Goal: Task Accomplishment & Management: Use online tool/utility

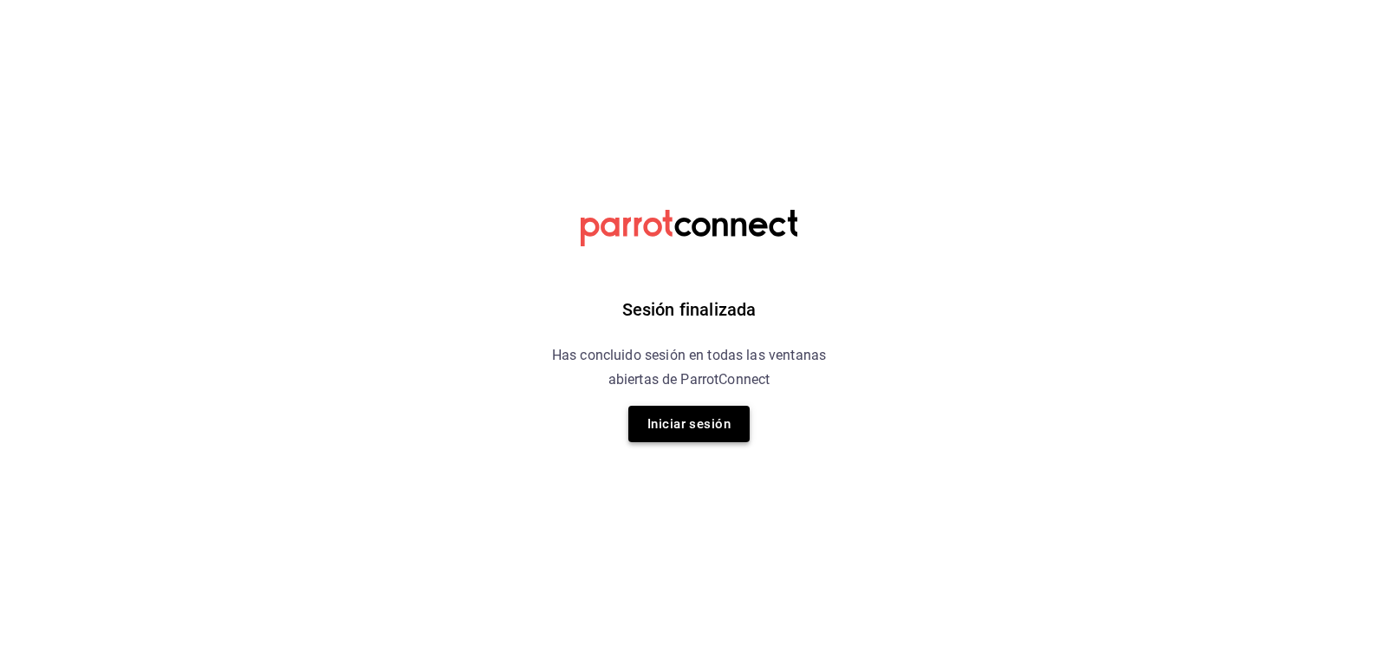
click at [723, 416] on button "Iniciar sesión" at bounding box center [688, 424] width 121 height 36
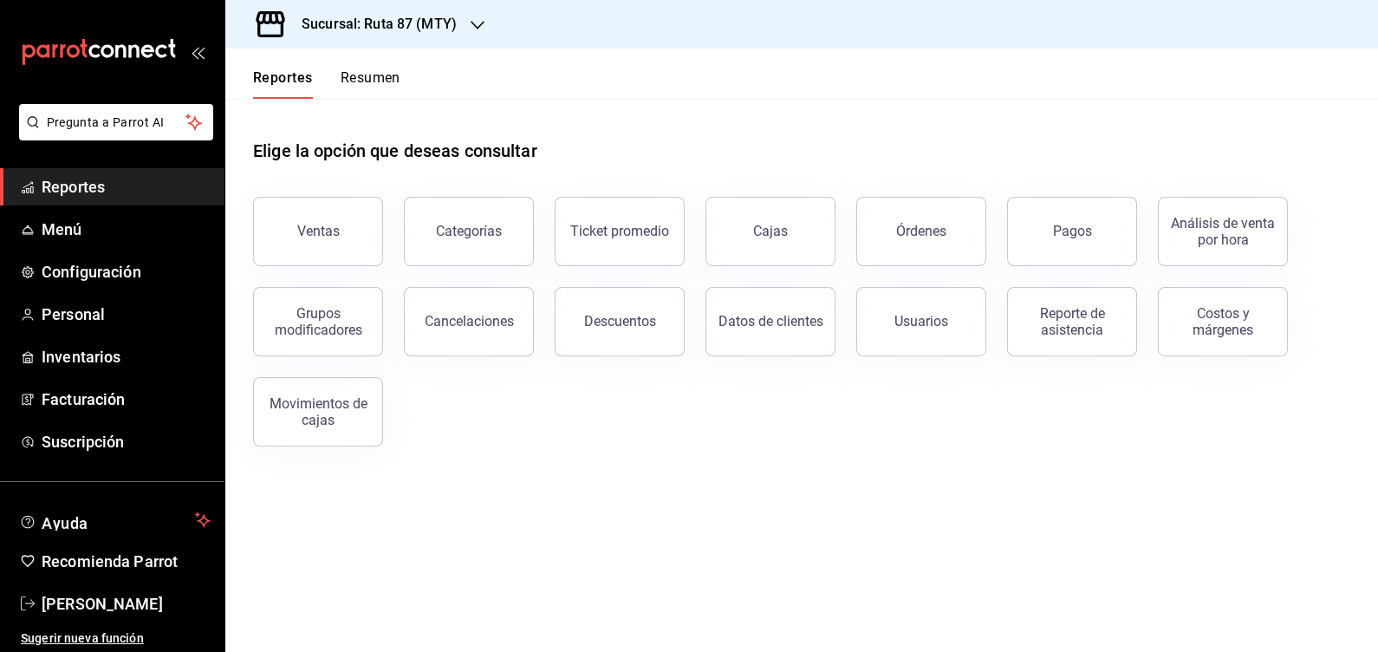
click at [445, 22] on h3 "Sucursal: Ruta 87 (MTY)" at bounding box center [372, 24] width 169 height 21
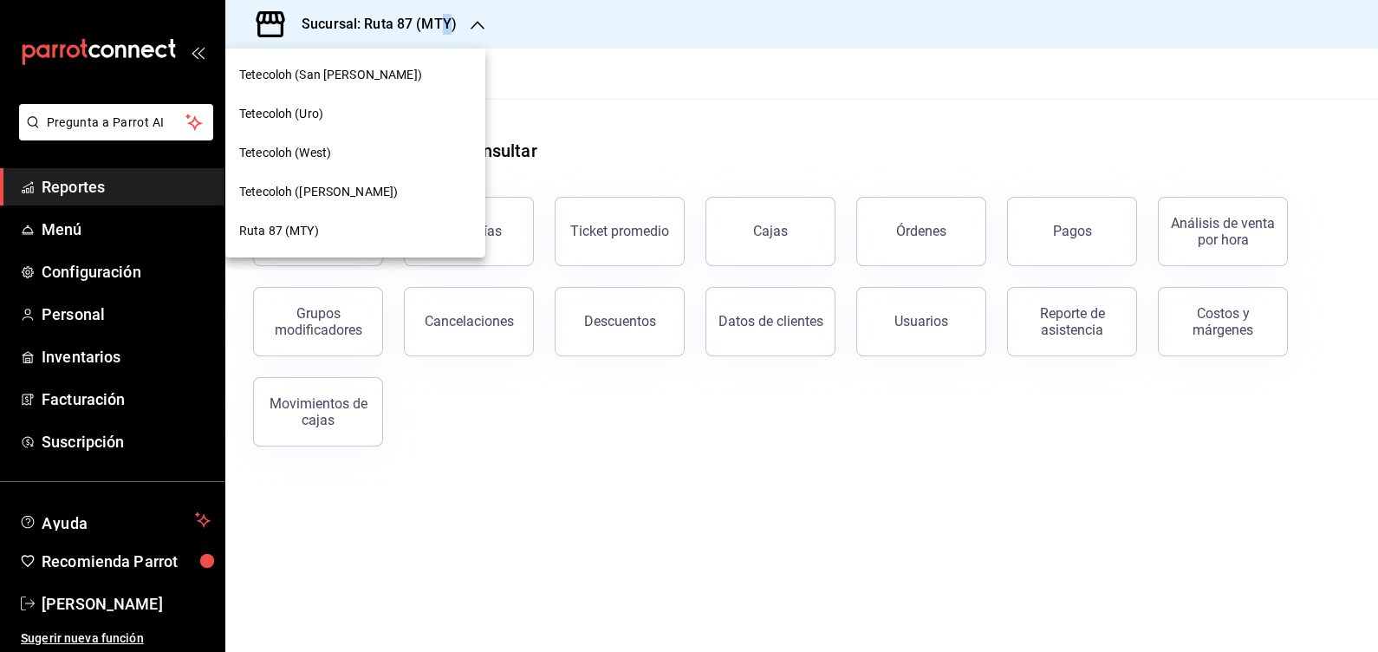
drag, startPoint x: 445, startPoint y: 22, endPoint x: 348, endPoint y: 80, distance: 113.9
click at [348, 80] on span "Tetecoloh (San [PERSON_NAME])" at bounding box center [330, 75] width 183 height 18
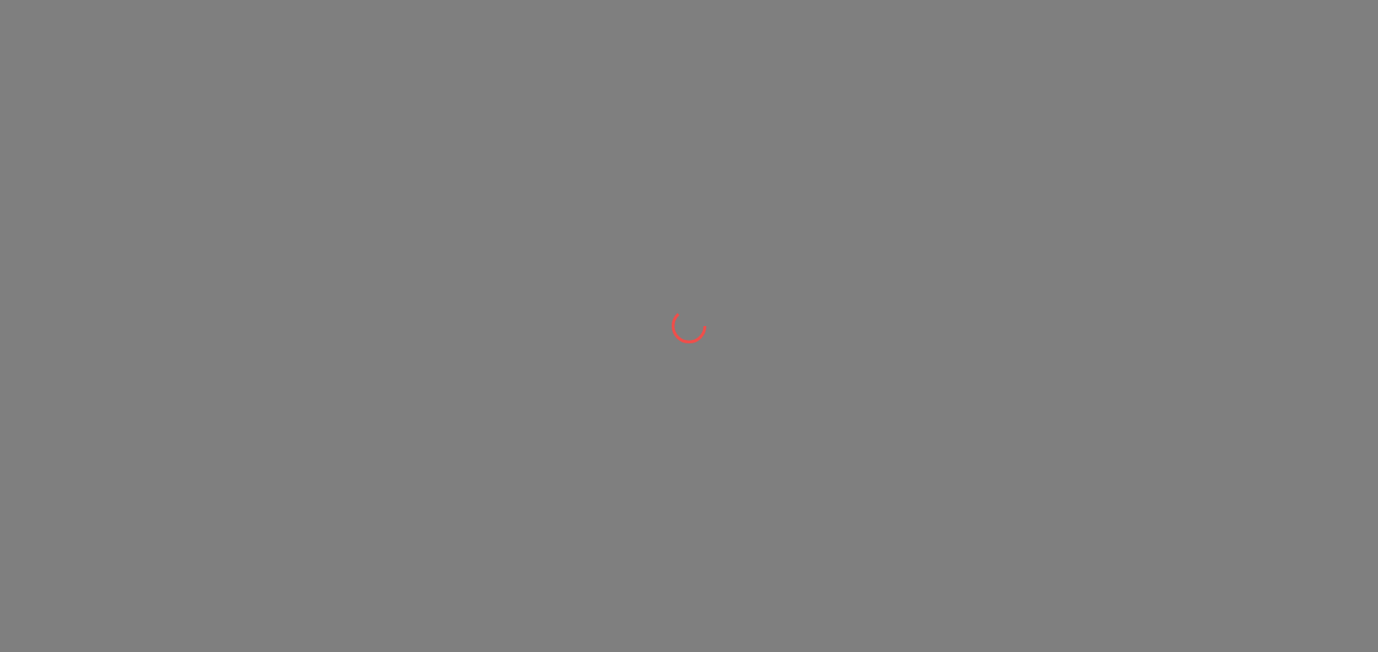
click at [348, 80] on div at bounding box center [689, 326] width 1378 height 652
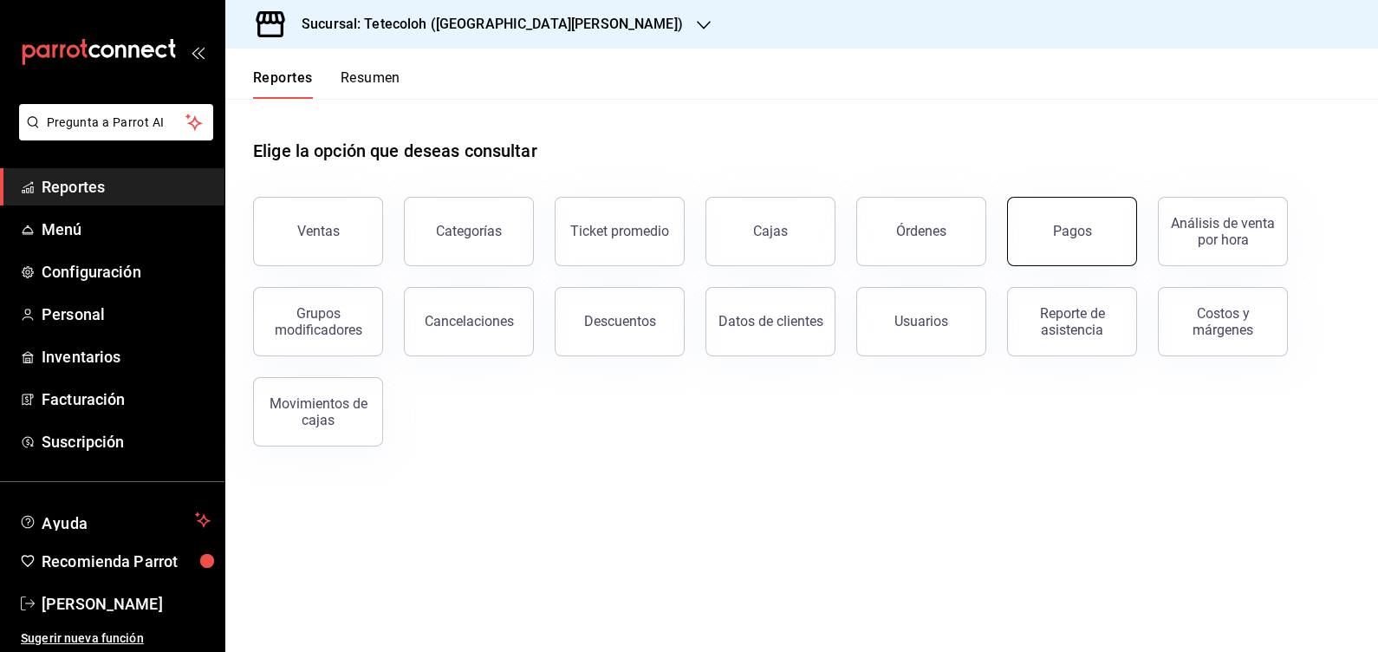
click at [1065, 245] on button "Pagos" at bounding box center [1072, 231] width 130 height 69
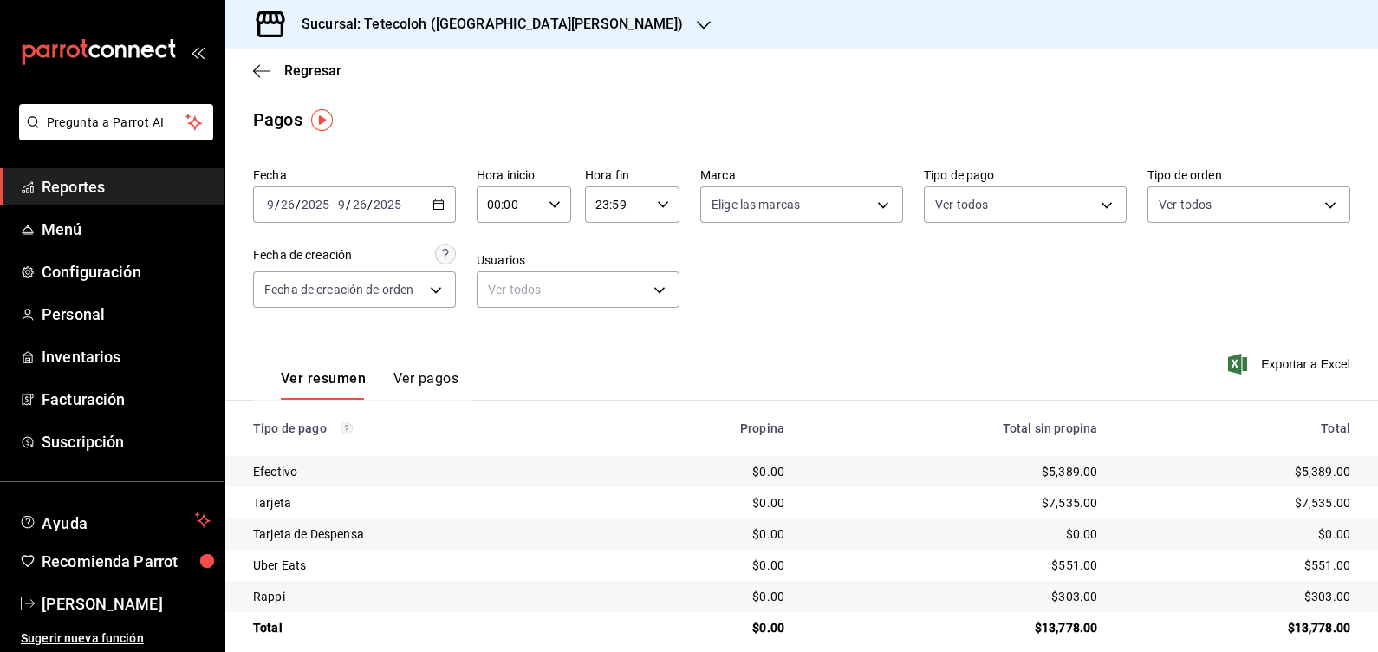
click at [405, 208] on div "[DATE] [DATE] - [DATE] [DATE]" at bounding box center [354, 204] width 203 height 36
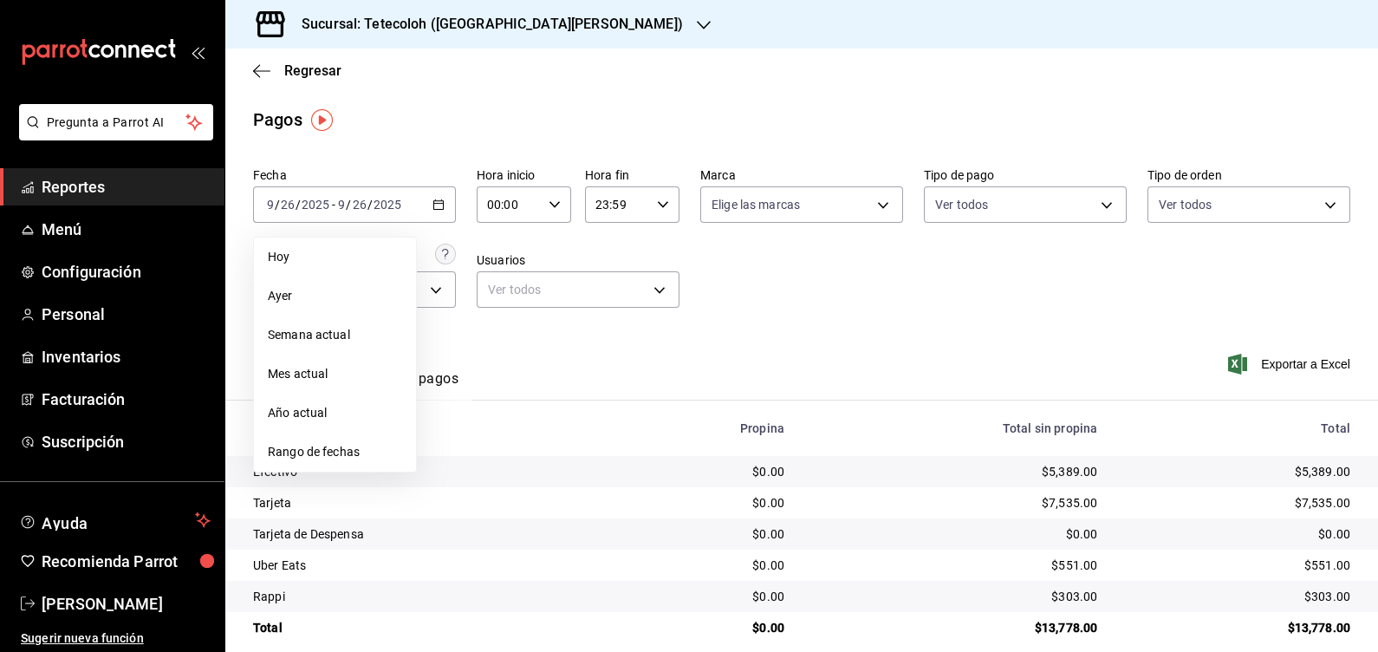
click at [904, 313] on div "Fecha [DATE] [DATE] - [DATE] [DATE] [PERSON_NAME] Semana actual Mes actual Año …" at bounding box center [801, 244] width 1097 height 168
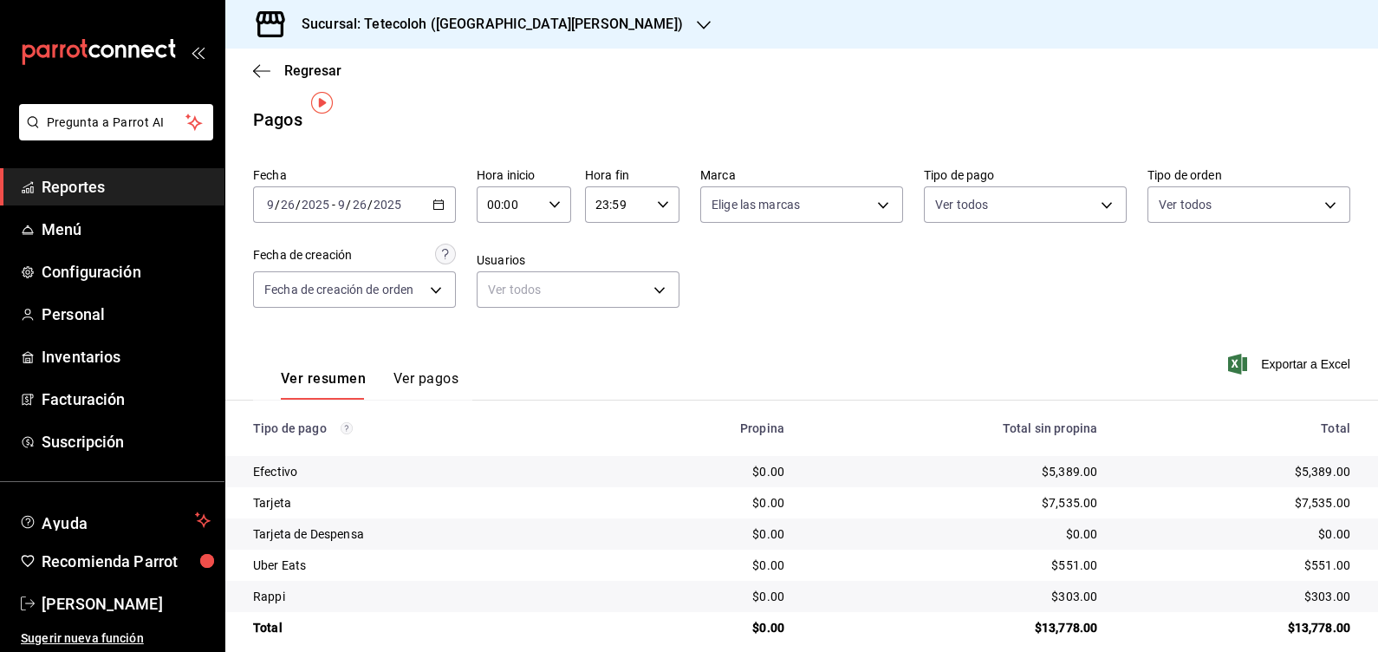
scroll to position [18, 0]
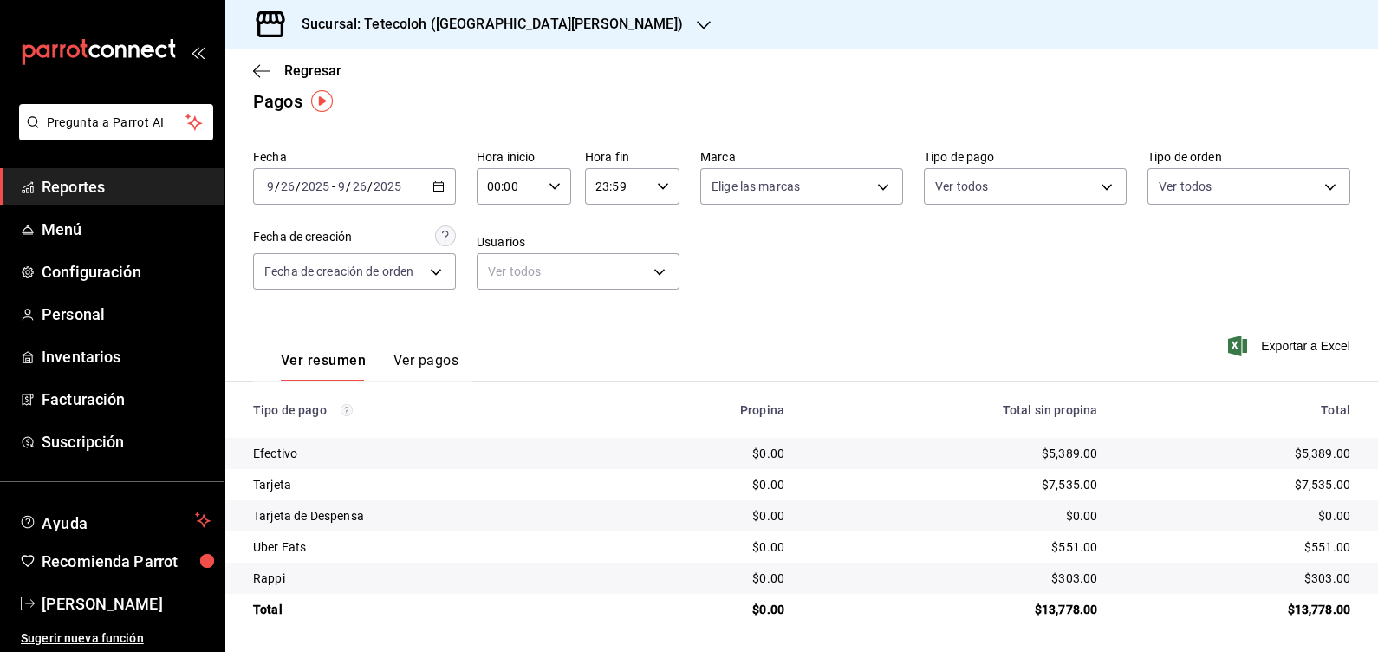
click at [944, 299] on div "Fecha [DATE] [DATE] - [DATE] [DATE] Hora inicio 00:00 Hora inicio Hora fin 23:5…" at bounding box center [801, 226] width 1097 height 168
click at [403, 364] on button "Ver pagos" at bounding box center [425, 366] width 65 height 29
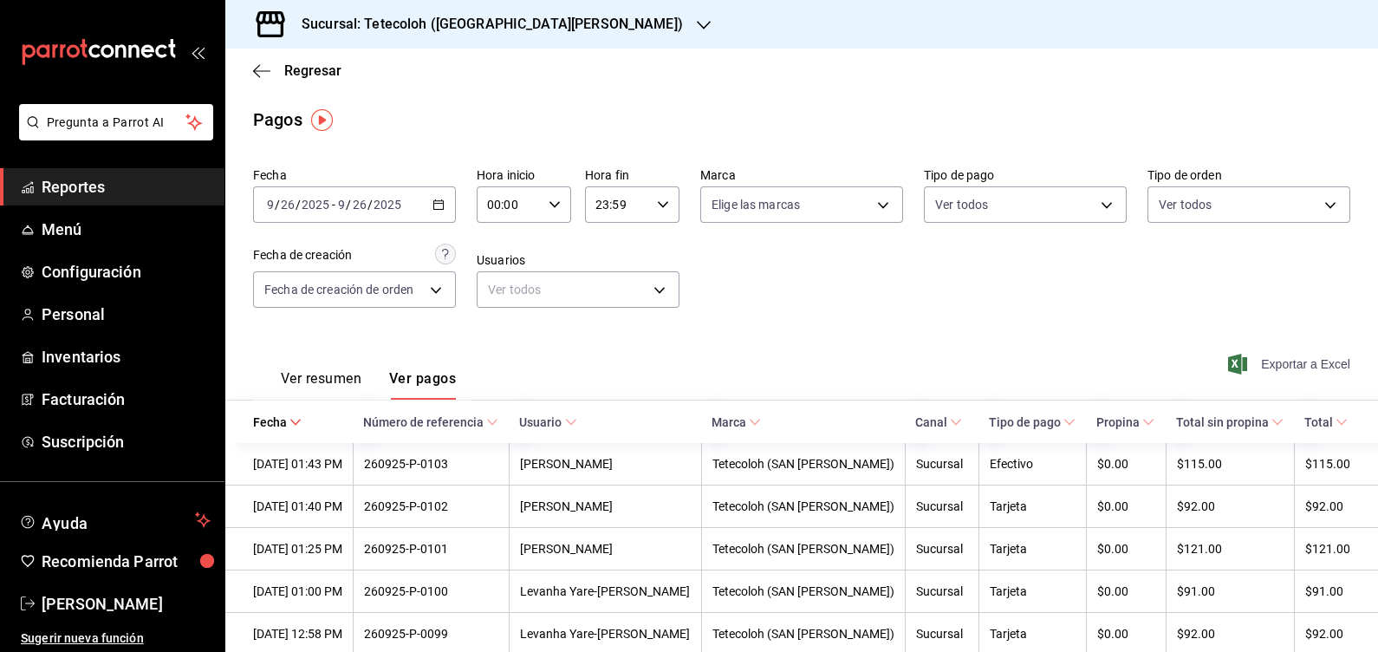
click at [1240, 367] on span "Exportar a Excel" at bounding box center [1291, 364] width 119 height 21
